Goal: Check status: Check status

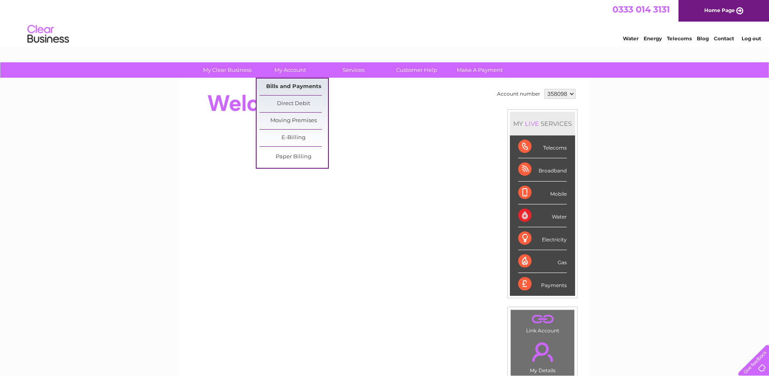
click at [290, 84] on link "Bills and Payments" at bounding box center [294, 87] width 69 height 17
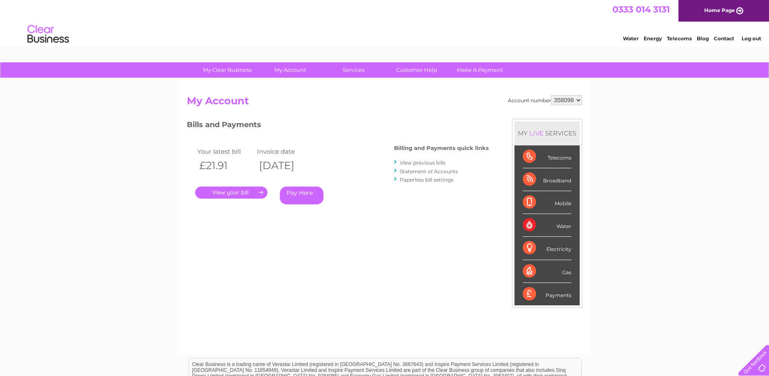
click at [224, 192] on link "." at bounding box center [231, 193] width 72 height 12
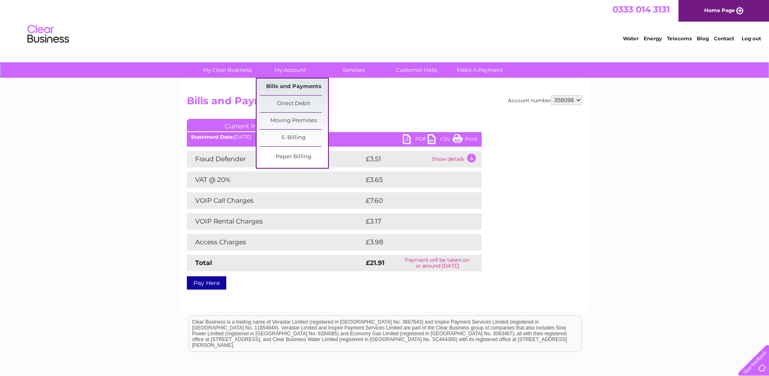
click at [289, 84] on link "Bills and Payments" at bounding box center [294, 87] width 69 height 17
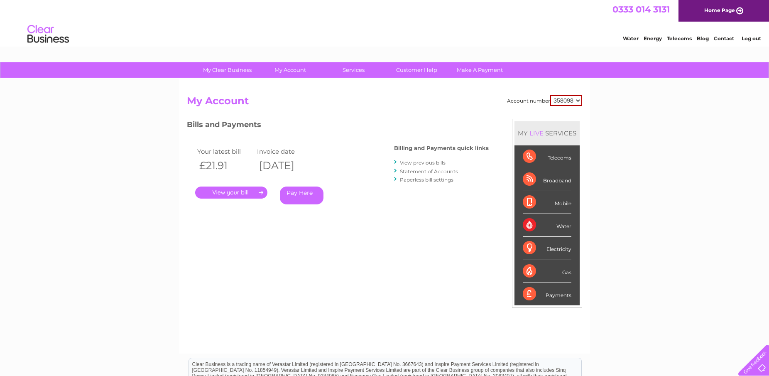
click at [415, 163] on link "View previous bills" at bounding box center [423, 163] width 46 height 6
click at [234, 192] on link "." at bounding box center [231, 193] width 72 height 12
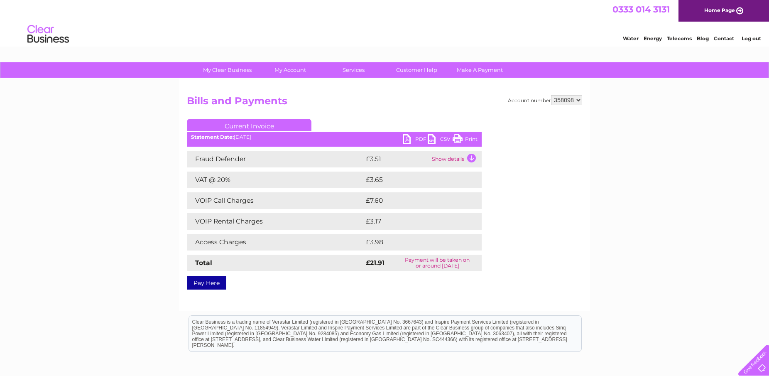
click at [471, 158] on td "Show details" at bounding box center [456, 159] width 52 height 17
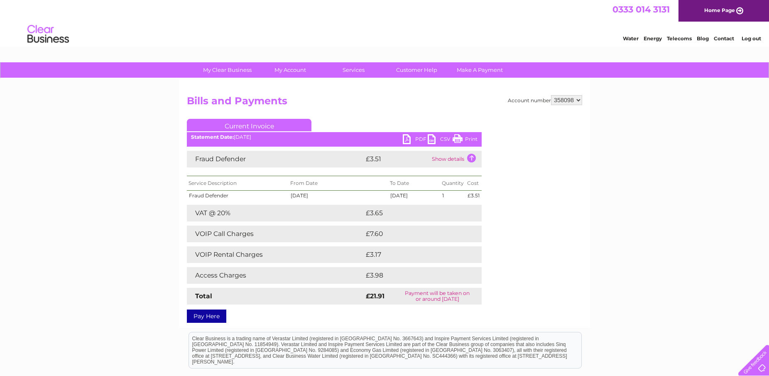
click at [326, 234] on td "VOIP Call Charges" at bounding box center [275, 234] width 177 height 17
click at [471, 157] on td "Show details" at bounding box center [456, 159] width 52 height 17
